Goal: Transaction & Acquisition: Purchase product/service

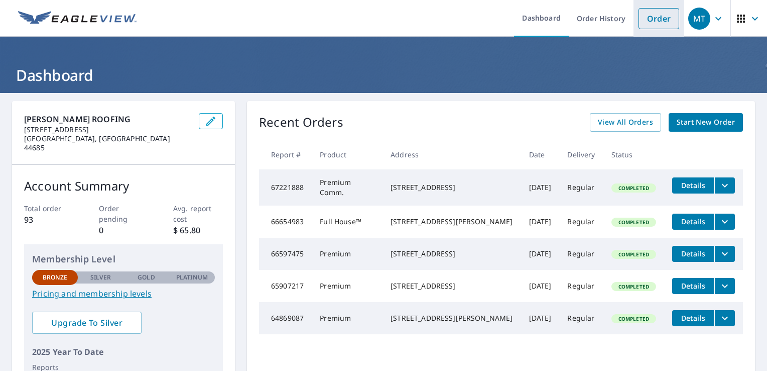
drag, startPoint x: 640, startPoint y: 17, endPoint x: 637, endPoint y: 30, distance: 13.0
click at [640, 17] on link "Order" at bounding box center [659, 18] width 41 height 21
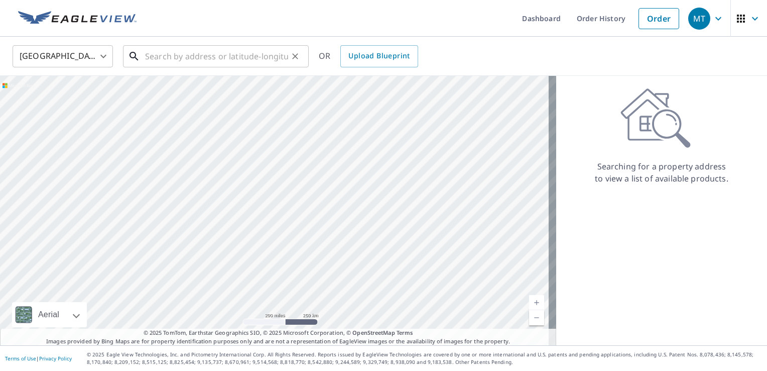
click at [169, 59] on input "text" at bounding box center [216, 56] width 143 height 28
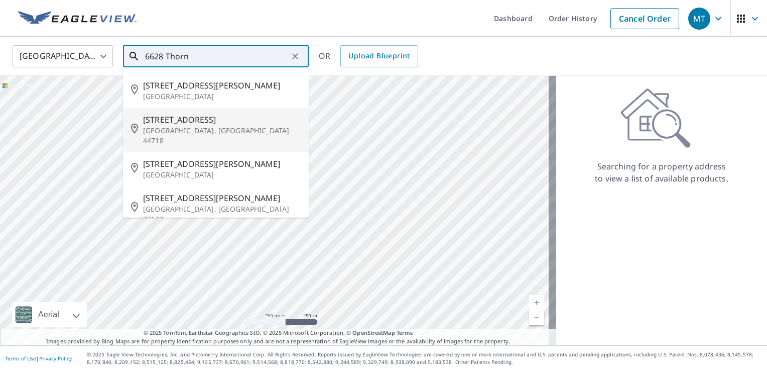
click at [175, 119] on span "[STREET_ADDRESS]" at bounding box center [222, 119] width 158 height 12
type input "[STREET_ADDRESS]"
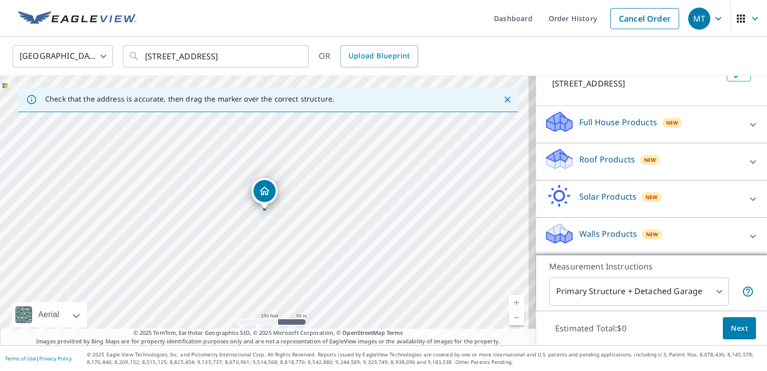
scroll to position [85, 0]
click at [593, 157] on p "Roof Products" at bounding box center [607, 159] width 56 height 12
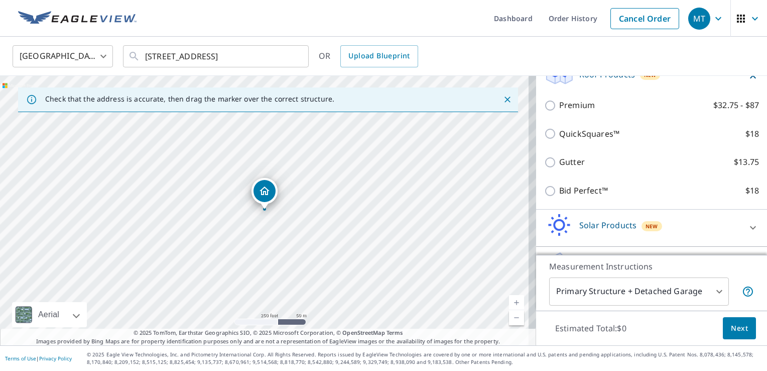
scroll to position [135, 0]
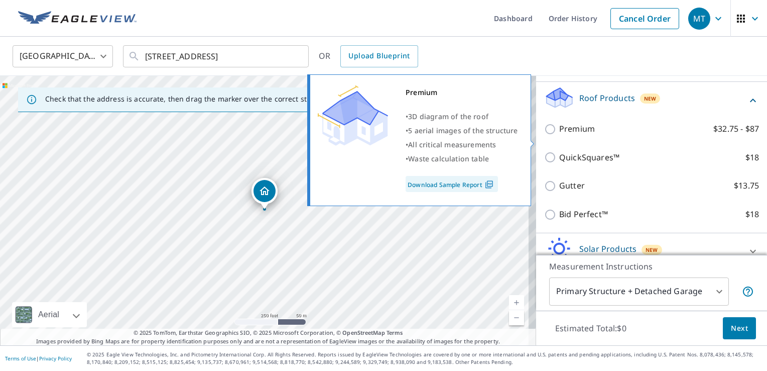
click at [546, 135] on input "Premium $32.75 - $87" at bounding box center [551, 129] width 15 height 12
checkbox input "true"
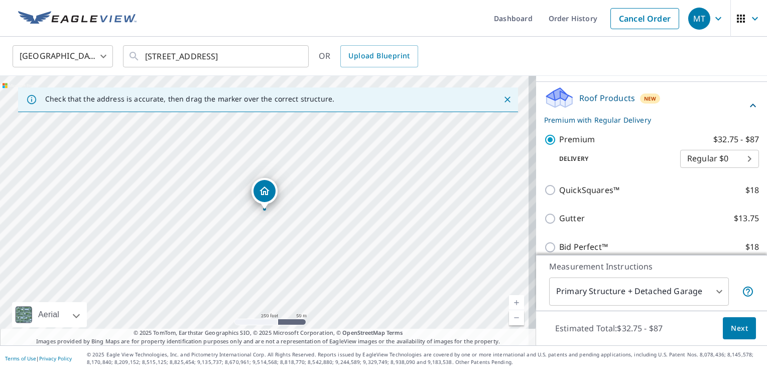
click at [737, 327] on span "Next" at bounding box center [739, 328] width 17 height 13
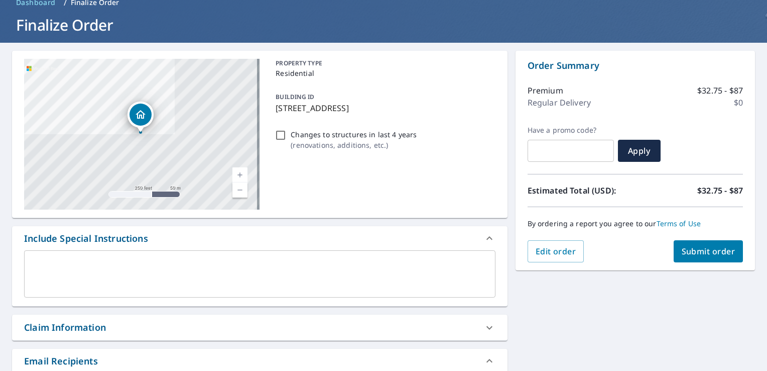
scroll to position [251, 0]
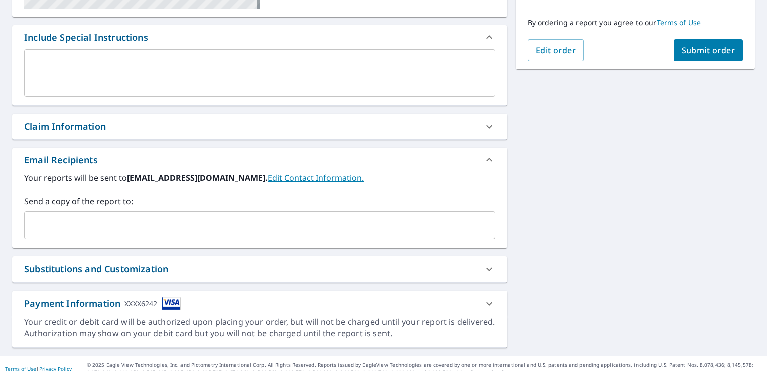
click at [692, 45] on span "Submit order" at bounding box center [709, 50] width 54 height 11
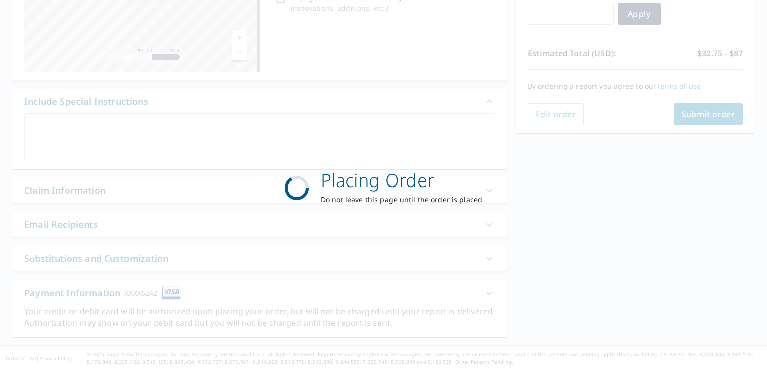
scroll to position [186, 0]
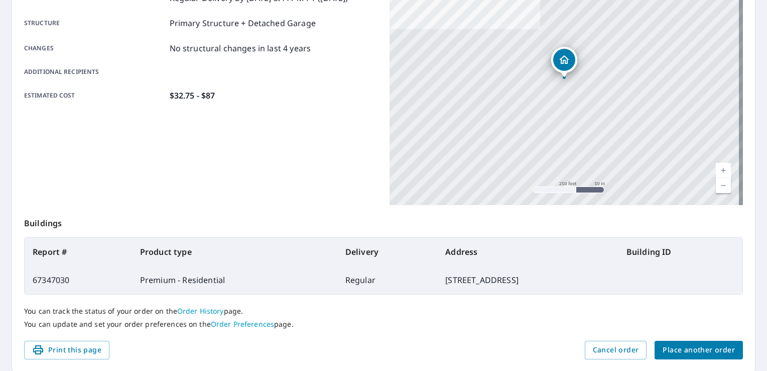
click at [689, 347] on span "Place another order" at bounding box center [699, 349] width 72 height 13
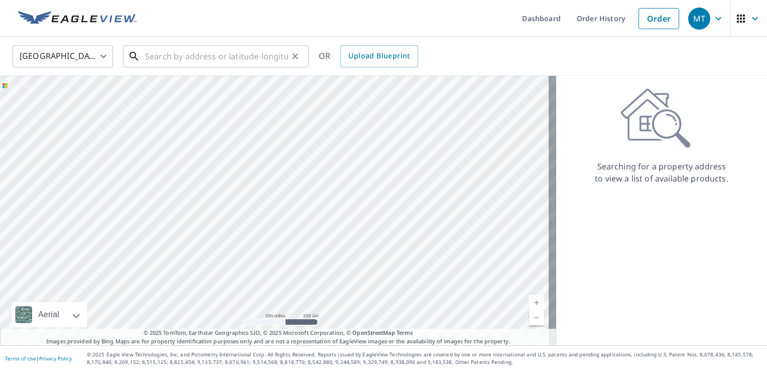
click at [153, 56] on input "text" at bounding box center [216, 56] width 143 height 28
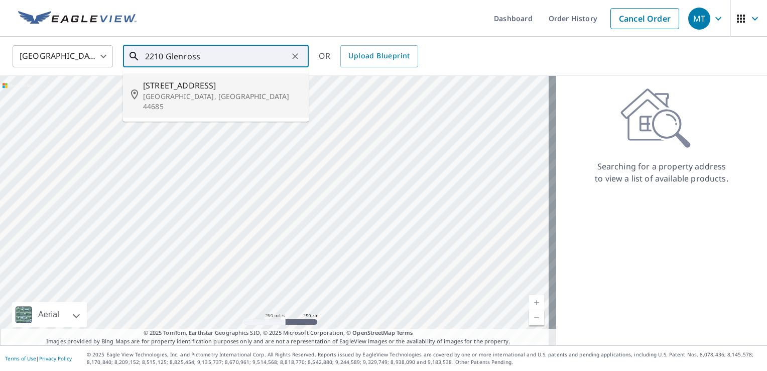
click at [181, 84] on span "[STREET_ADDRESS]" at bounding box center [222, 85] width 158 height 12
type input "[STREET_ADDRESS]"
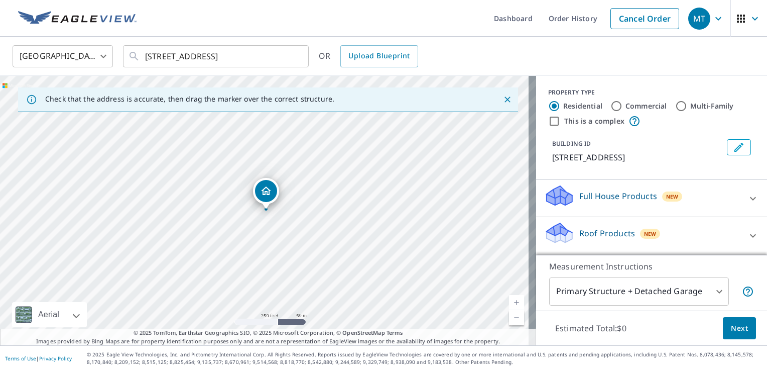
click at [595, 234] on p "Roof Products" at bounding box center [607, 233] width 56 height 12
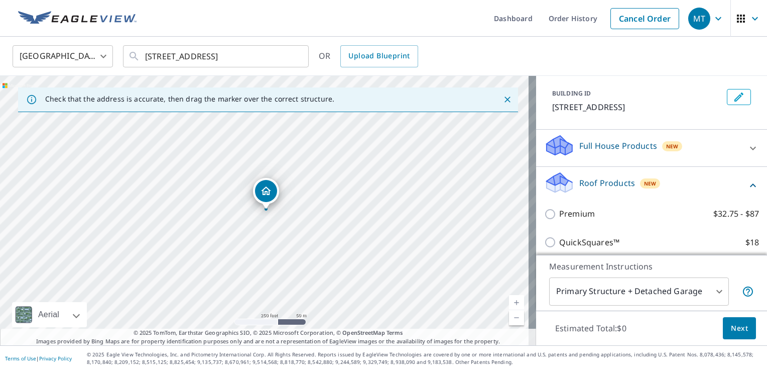
scroll to position [151, 0]
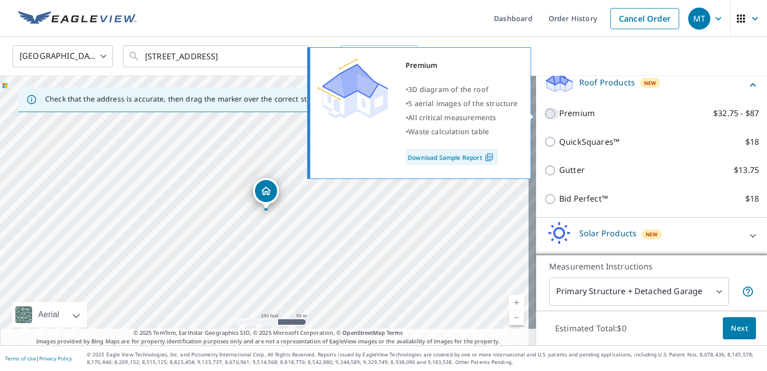
click at [544, 112] on input "Premium $32.75 - $87" at bounding box center [551, 113] width 15 height 12
checkbox input "true"
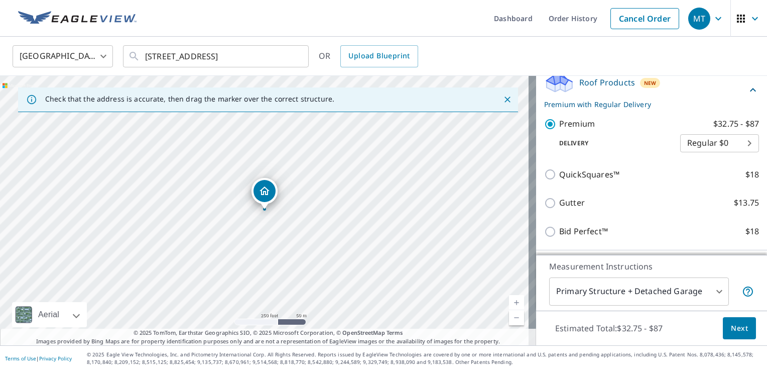
click at [731, 330] on span "Next" at bounding box center [739, 328] width 17 height 13
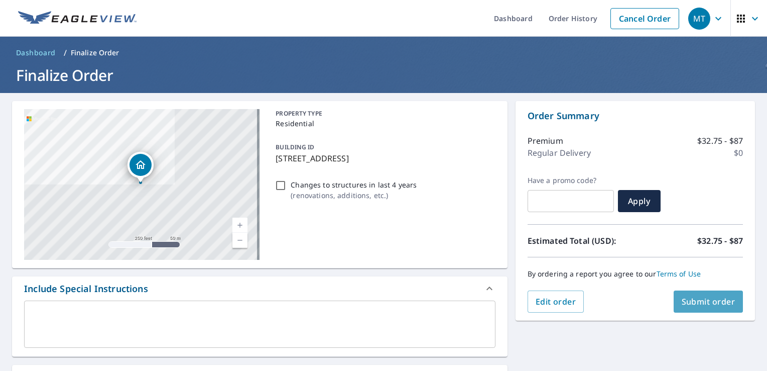
click at [682, 299] on span "Submit order" at bounding box center [709, 301] width 54 height 11
